Goal: Navigation & Orientation: Understand site structure

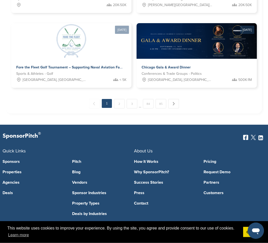
scroll to position [622, 0]
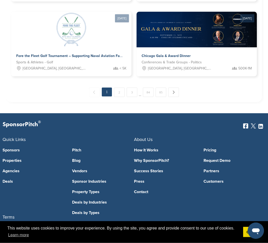
click at [9, 148] on link "Sponsors" at bounding box center [34, 150] width 62 height 4
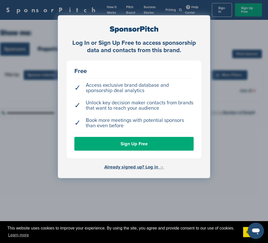
click at [33, 47] on div "Log In or Sign Up Free to access sponsorship data and contacts from this brand.…" at bounding box center [134, 134] width 268 height 268
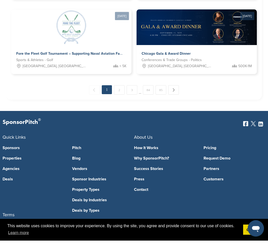
scroll to position [622, 0]
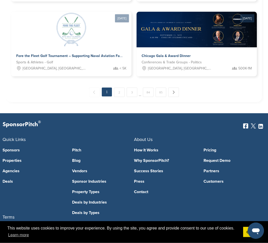
click at [135, 148] on link "How It Works" at bounding box center [165, 150] width 62 height 4
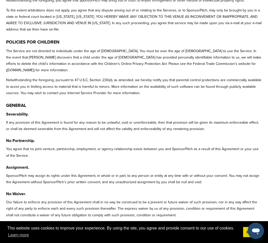
scroll to position [1358, 0]
